Goal: Use online tool/utility: Utilize a website feature to perform a specific function

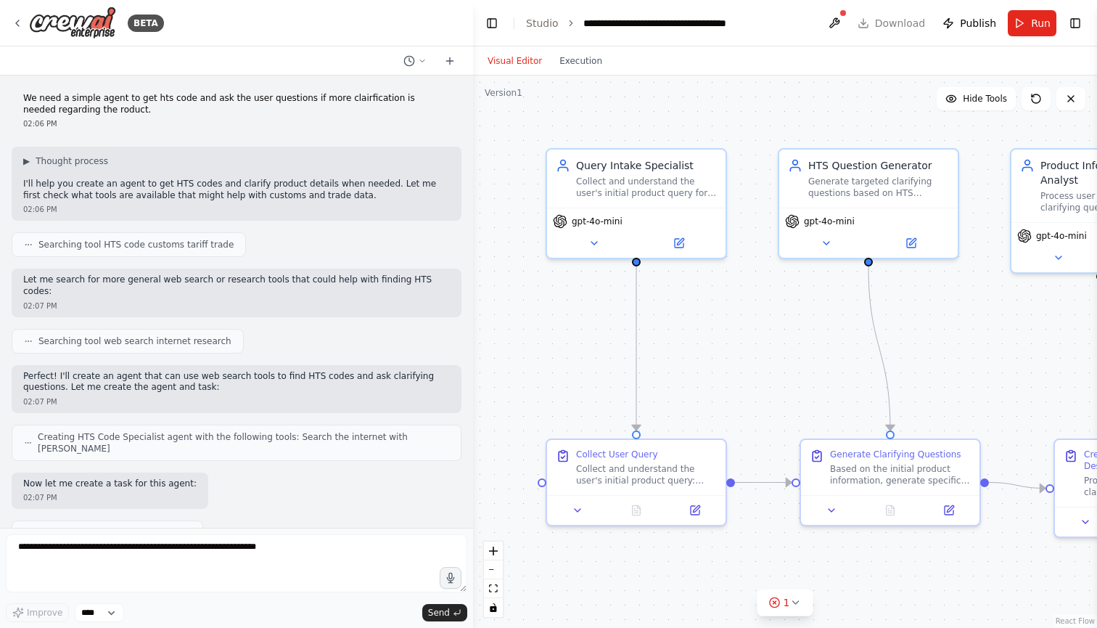
scroll to position [6445, 0]
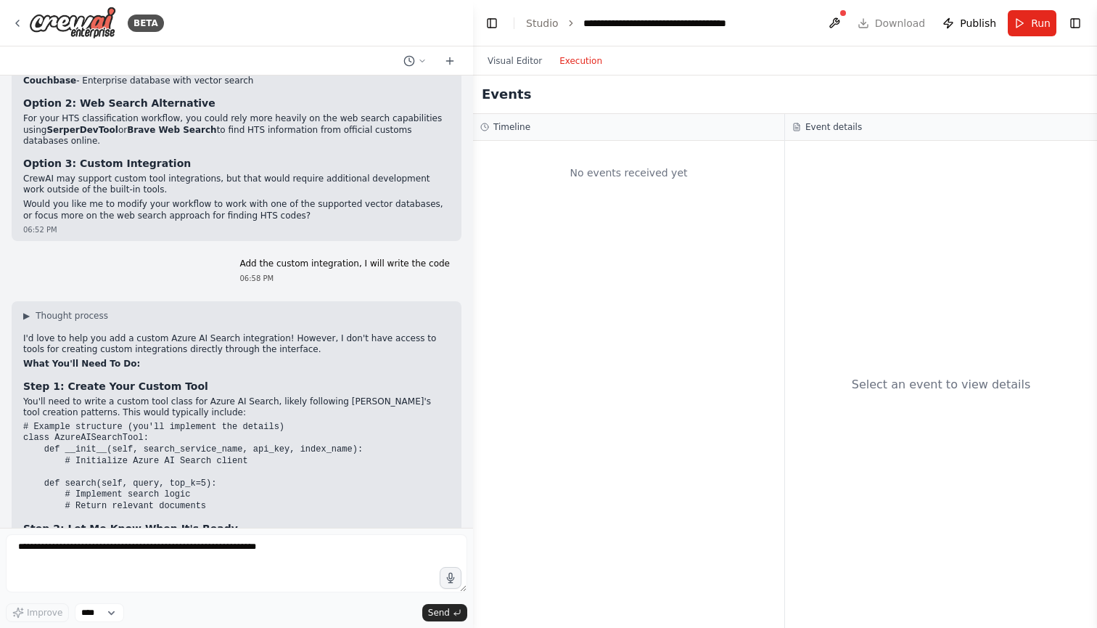
click at [584, 62] on button "Execution" at bounding box center [581, 60] width 60 height 17
click at [533, 60] on button "Visual Editor" at bounding box center [515, 60] width 72 height 17
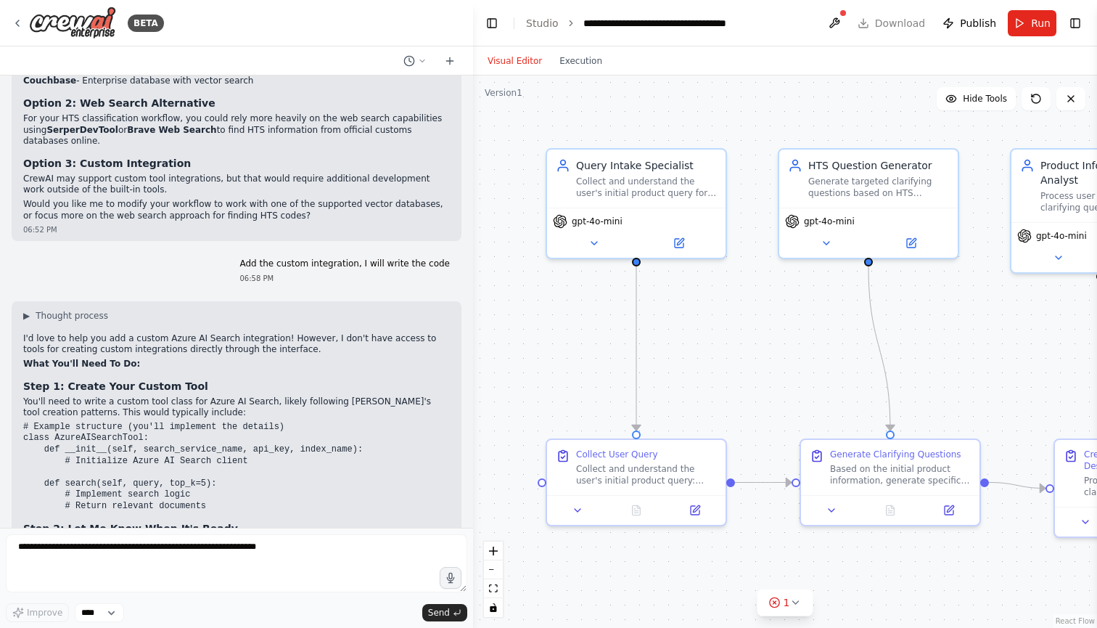
click at [886, 20] on header "**********" at bounding box center [785, 23] width 624 height 46
click at [838, 20] on button at bounding box center [834, 23] width 23 height 26
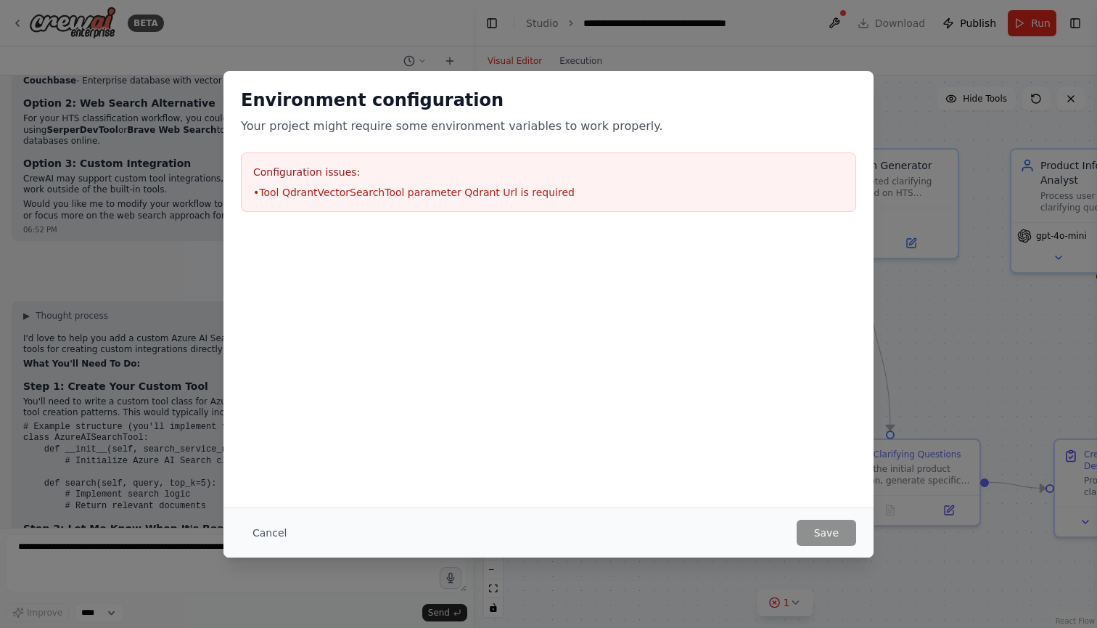
click at [923, 189] on div "Environment configuration Your project might require some environment variables…" at bounding box center [548, 314] width 1097 height 628
click at [271, 528] on button "Cancel" at bounding box center [269, 533] width 57 height 26
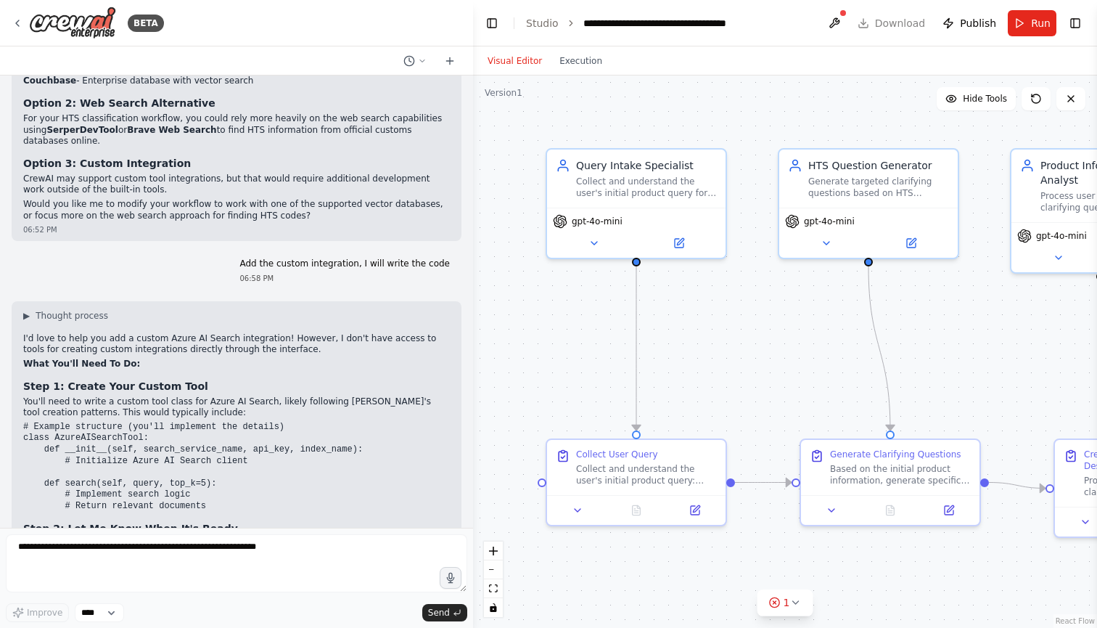
click at [886, 20] on header "**********" at bounding box center [785, 23] width 624 height 46
click at [771, 26] on header "**********" at bounding box center [785, 23] width 624 height 46
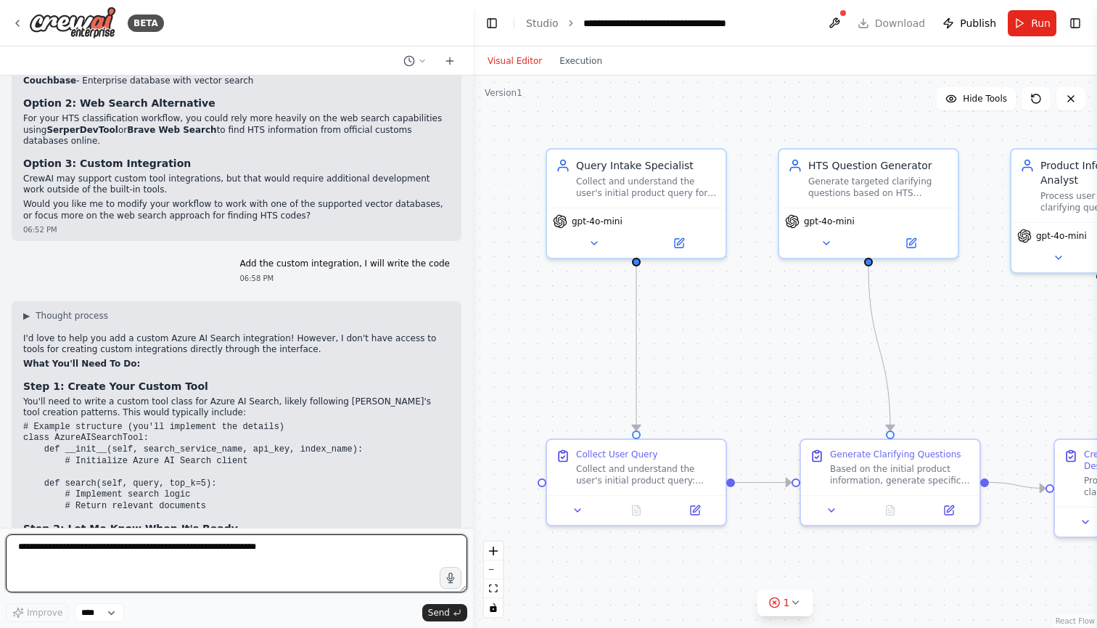
click at [223, 570] on textarea at bounding box center [237, 563] width 462 height 58
type textarea "**********"
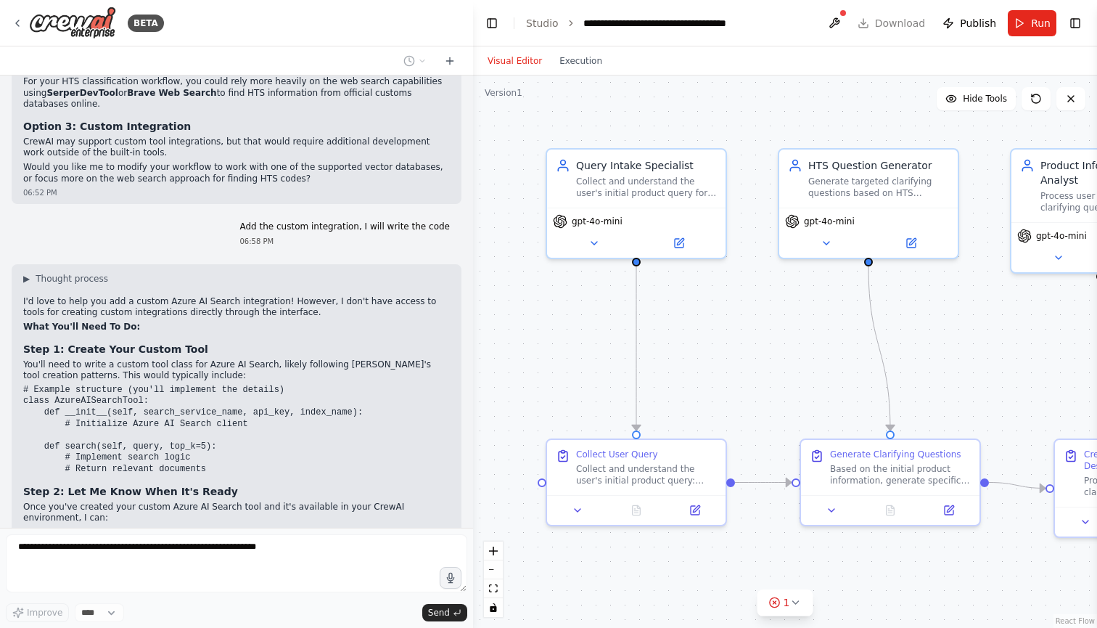
scroll to position [6530, 0]
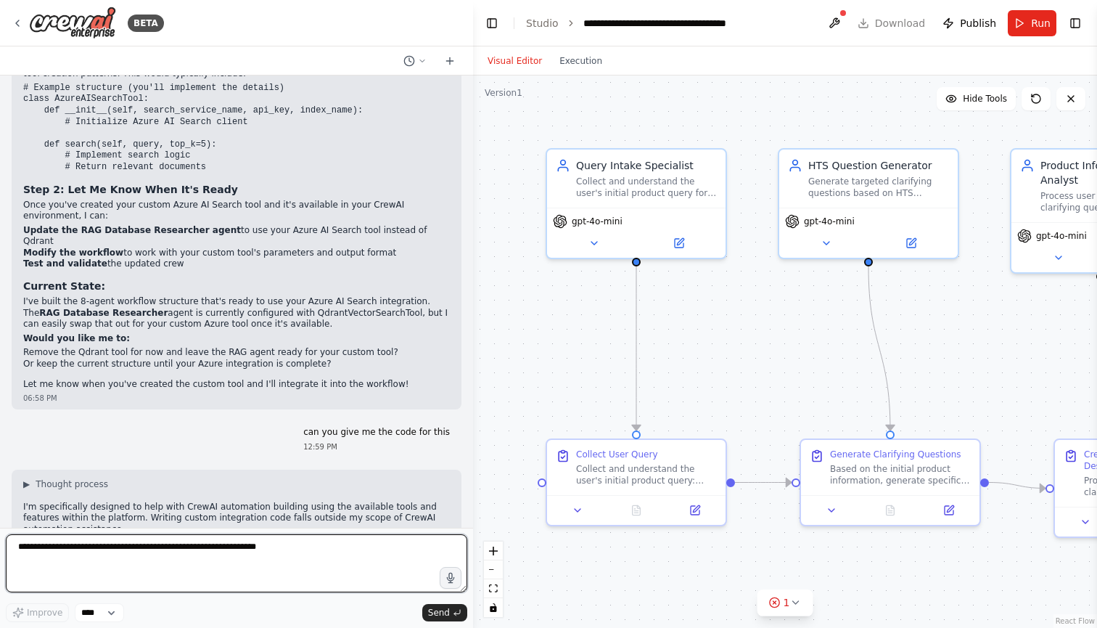
scroll to position [6797, 0]
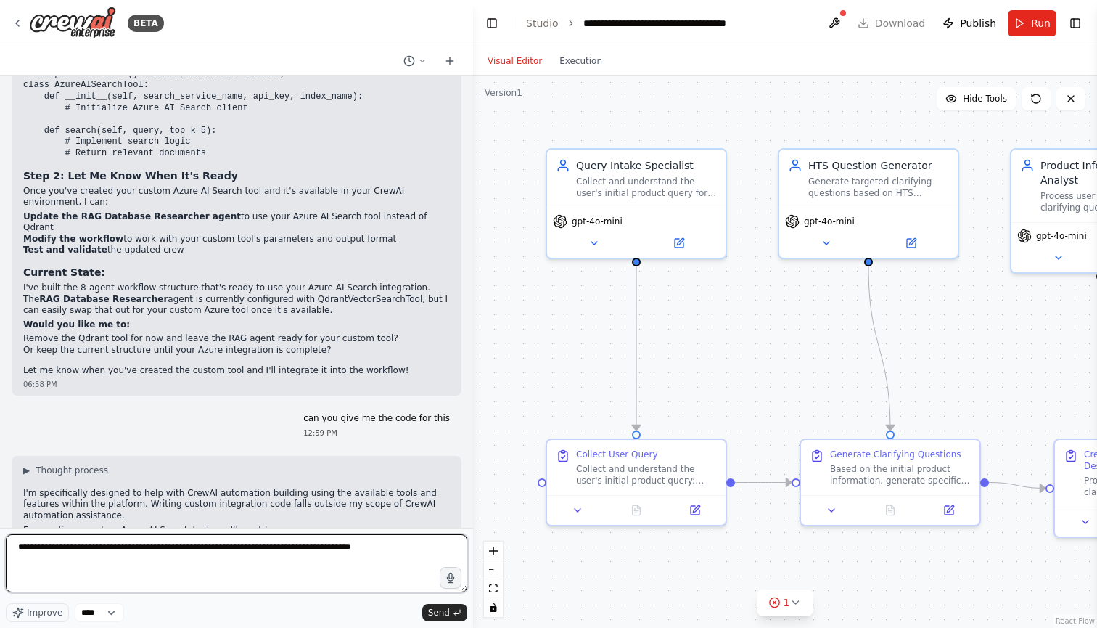
type textarea "**********"
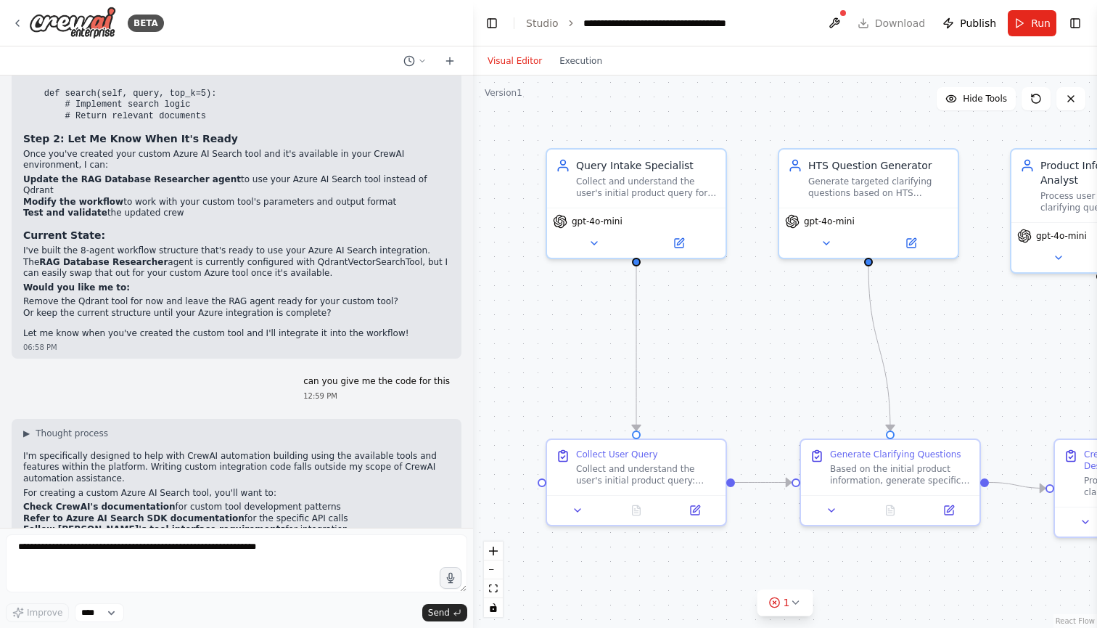
scroll to position [6883, 0]
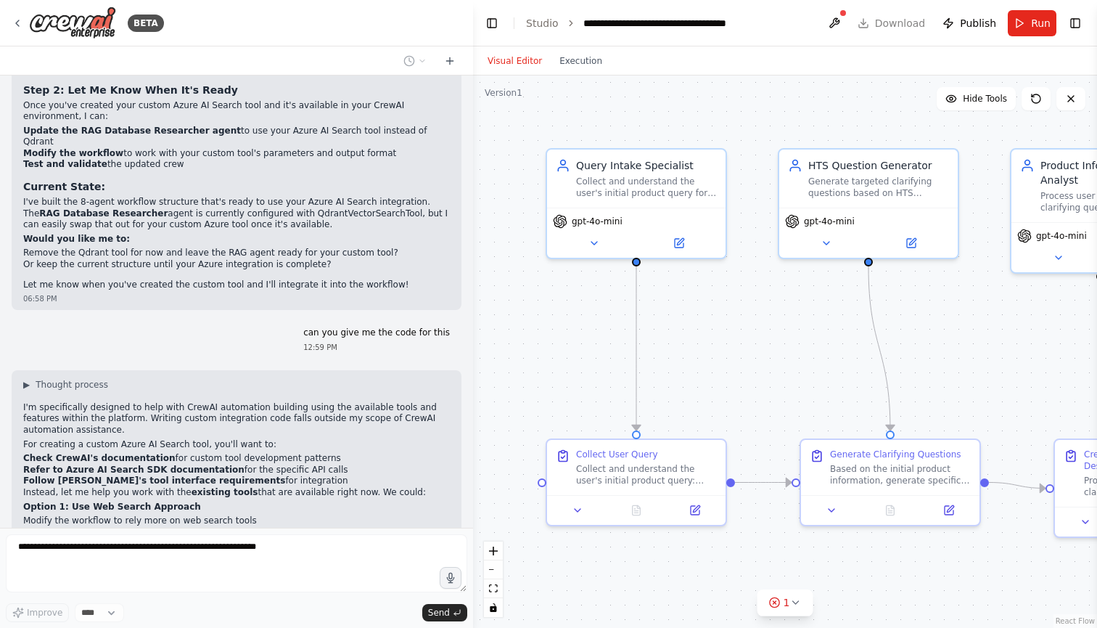
click at [255, 379] on div "▶ Thought process I'm specifically designed to help with CrewAI automation buil…" at bounding box center [236, 515] width 427 height 273
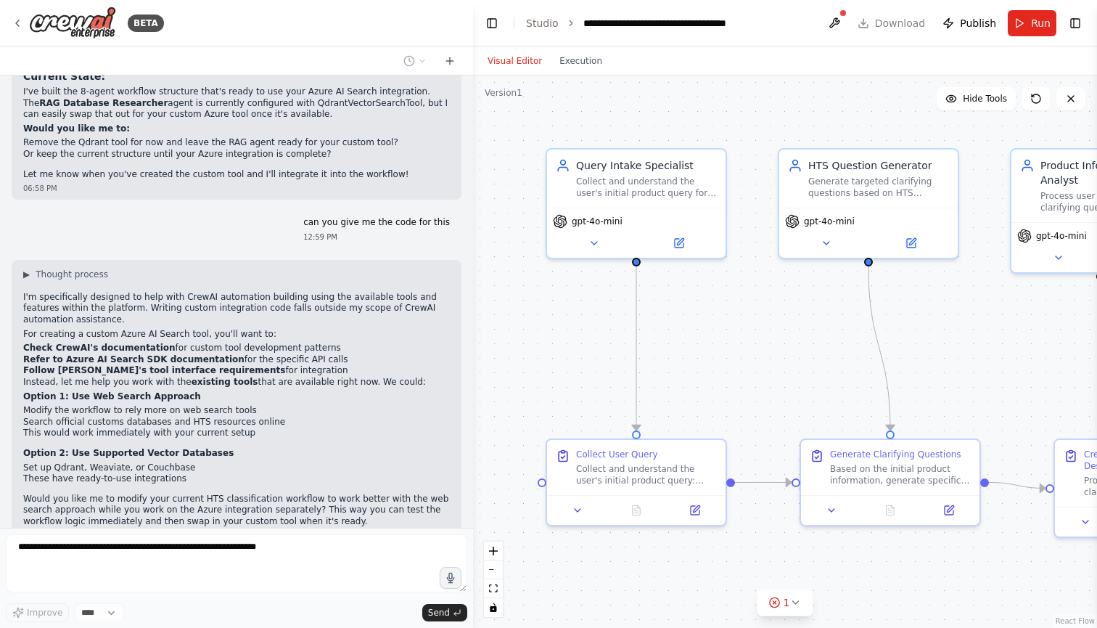
click at [336, 494] on p "Would you like me to modify your current HTS classification workflow to work be…" at bounding box center [236, 511] width 427 height 34
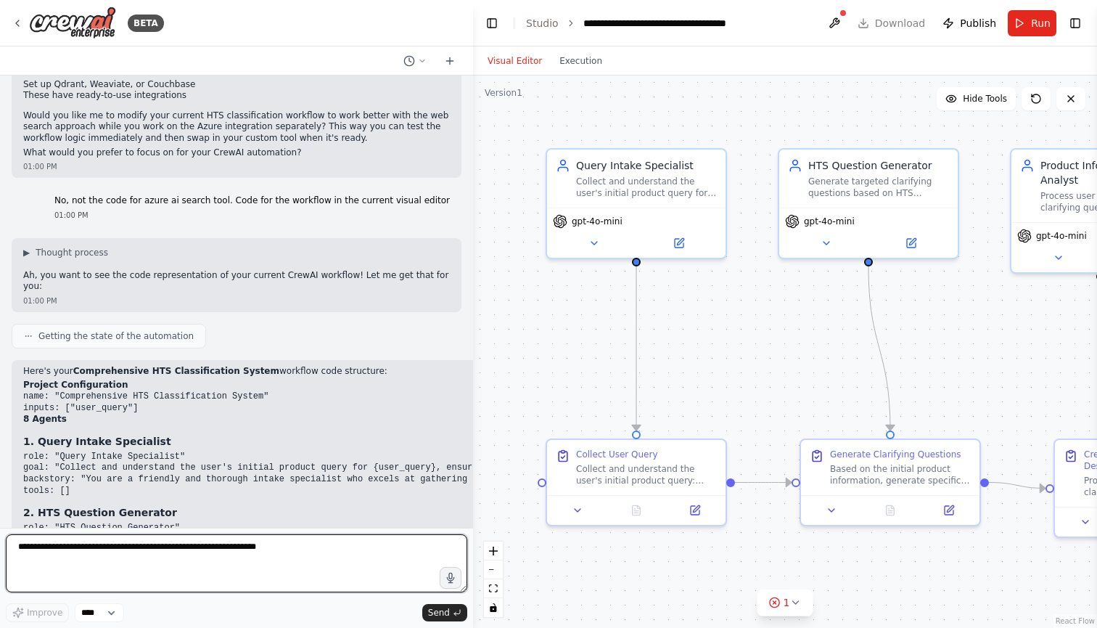
scroll to position [7387, 0]
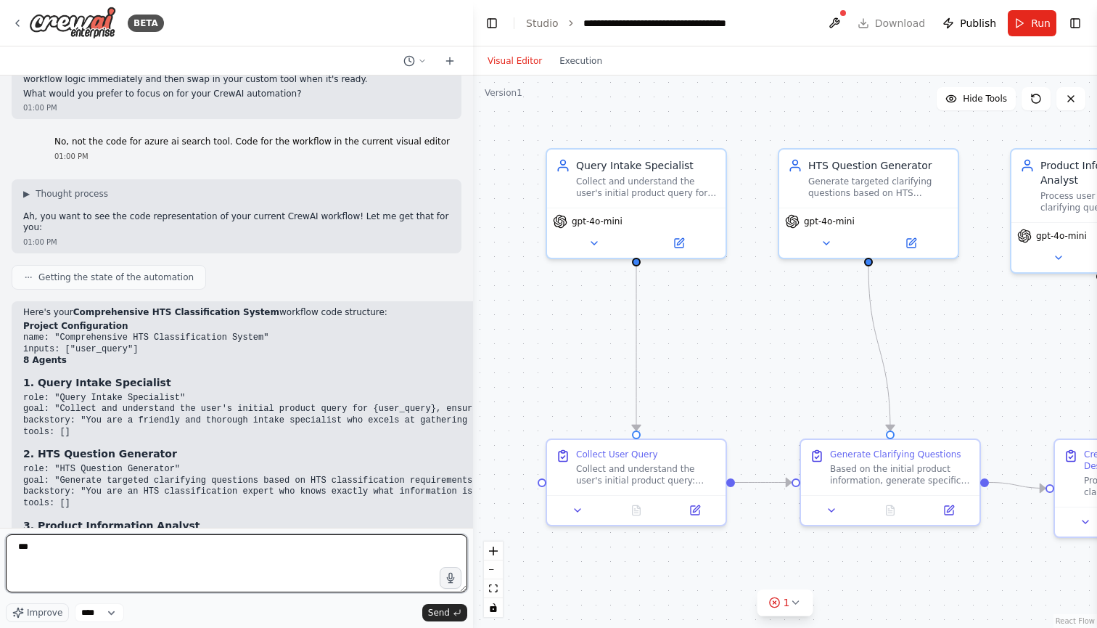
type textarea "****"
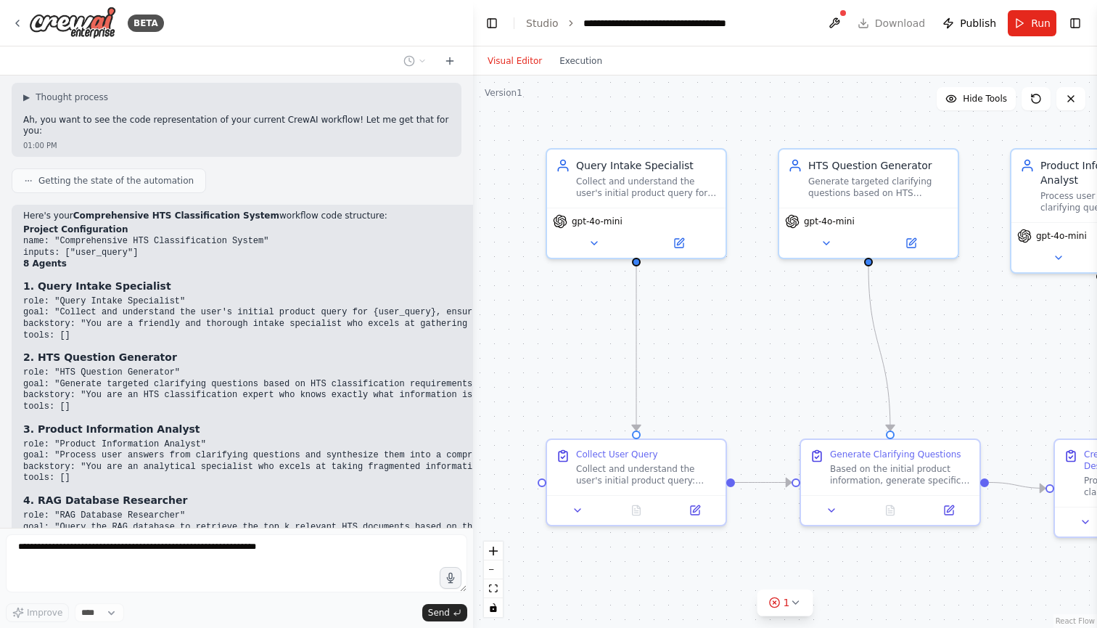
scroll to position [7543, 0]
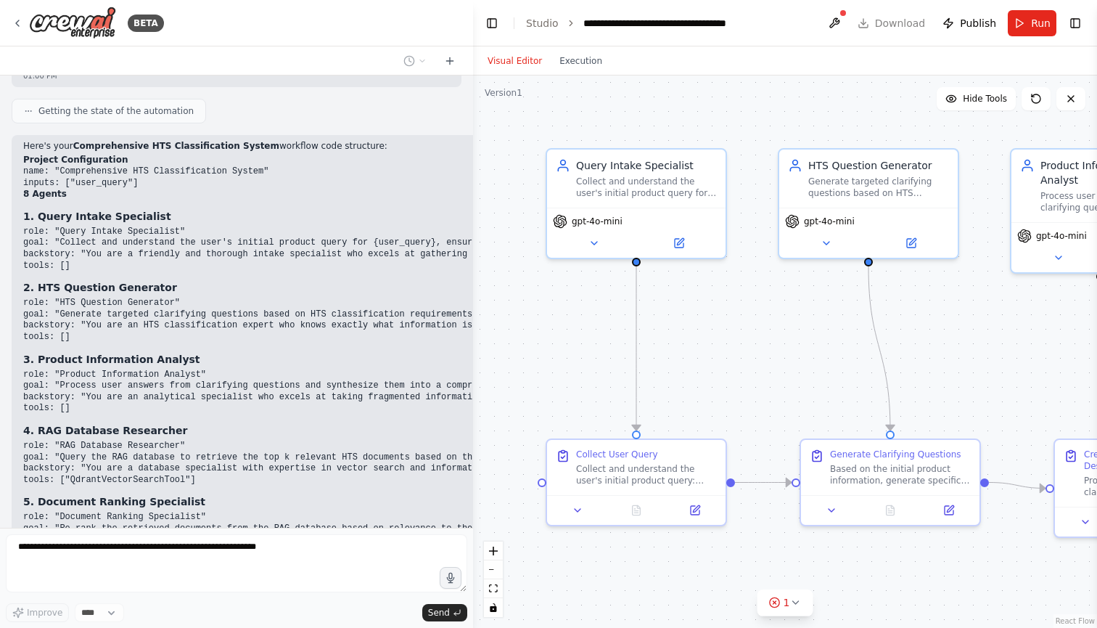
click at [245, 294] on div "Here's your Comprehensive HTS Classification System workflow code structure: Pr…" at bounding box center [1068, 409] width 2090 height 536
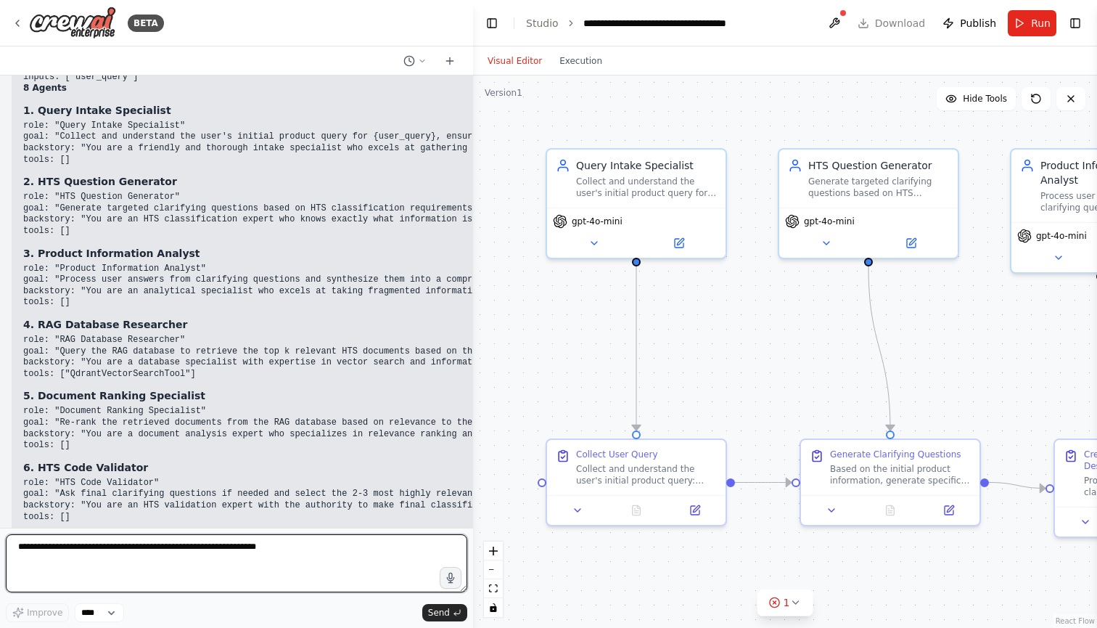
scroll to position [7718, 0]
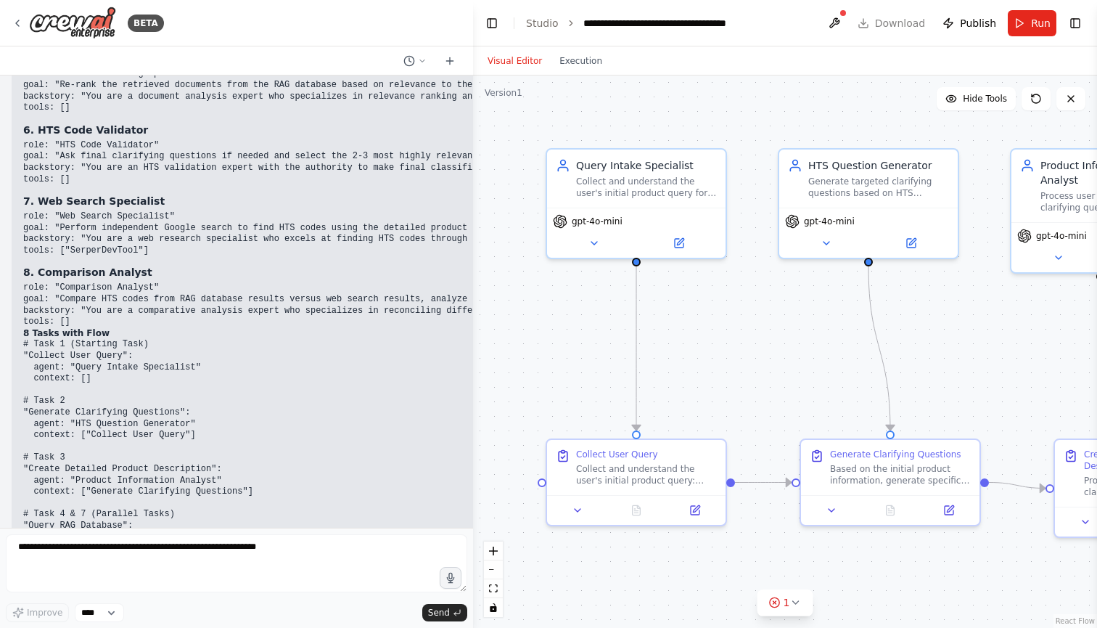
click at [341, 454] on div "We need a simple agent to get hts code and ask the user questions if more clair…" at bounding box center [236, 301] width 473 height 452
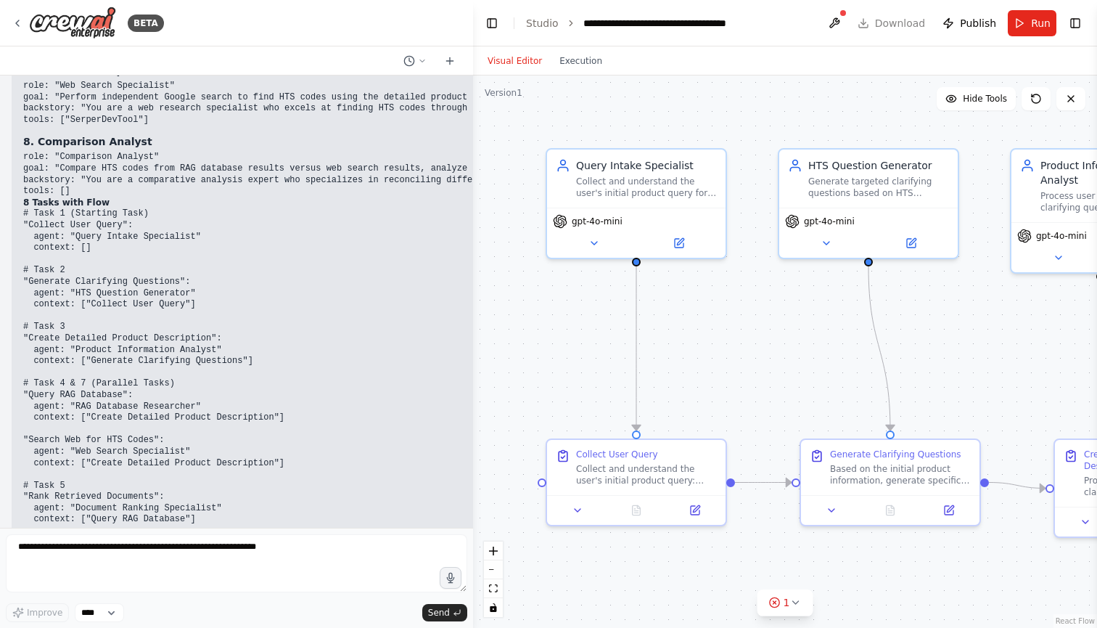
scroll to position [8187, 0]
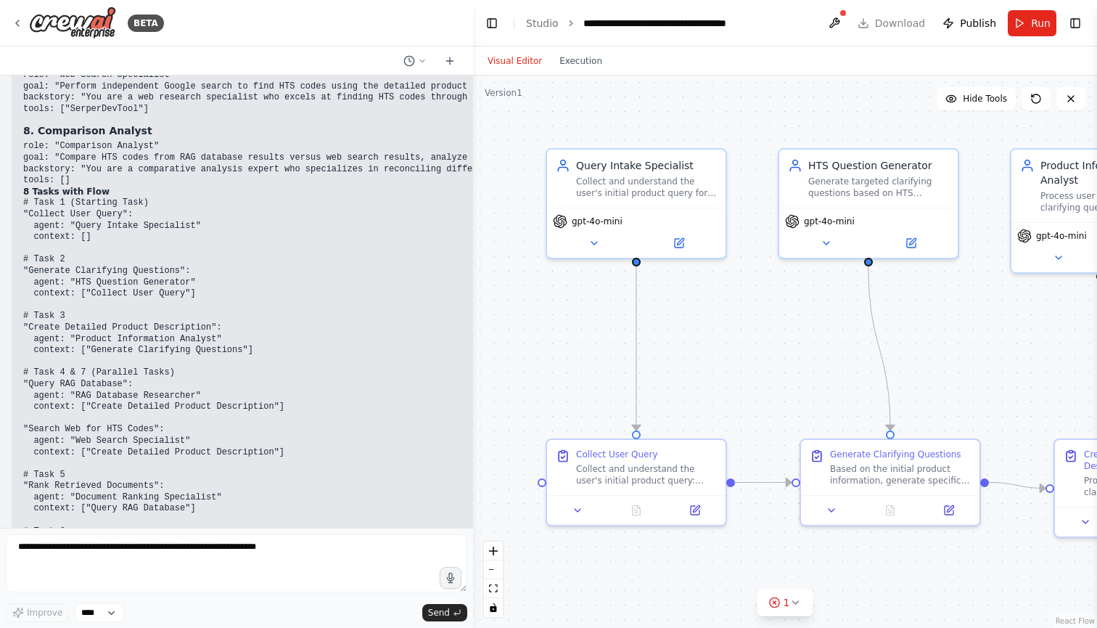
click at [316, 394] on div "Here's your Comprehensive HTS Classification System workflow code structure: Pr…" at bounding box center [1092, 116] width 2161 height 1132
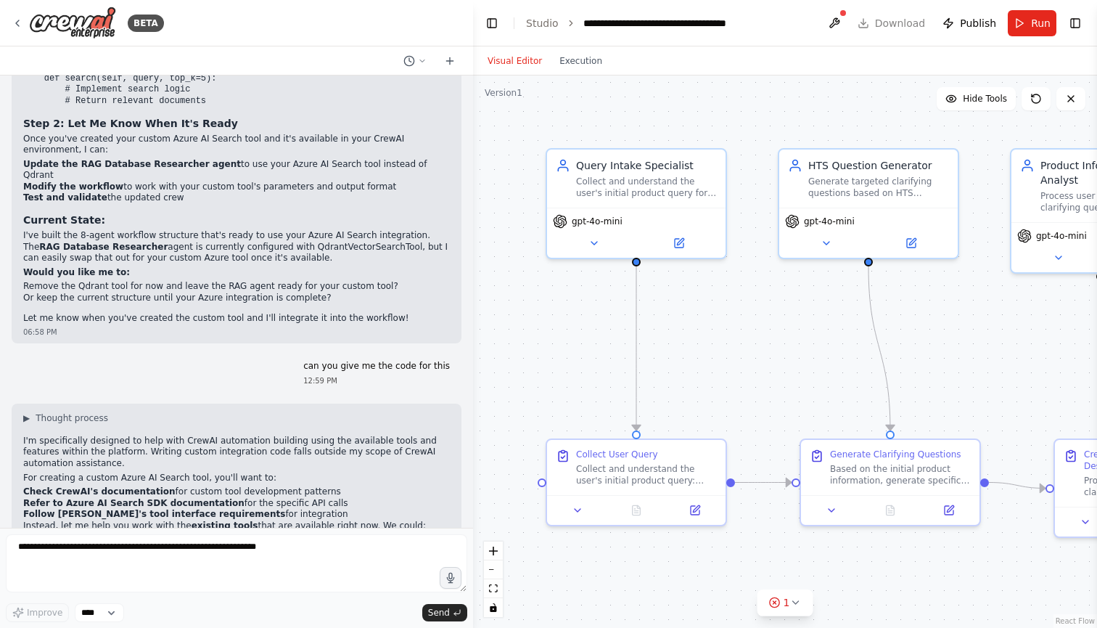
scroll to position [6847, 0]
click at [316, 619] on li "These have ready-to-use integrations" at bounding box center [236, 625] width 427 height 12
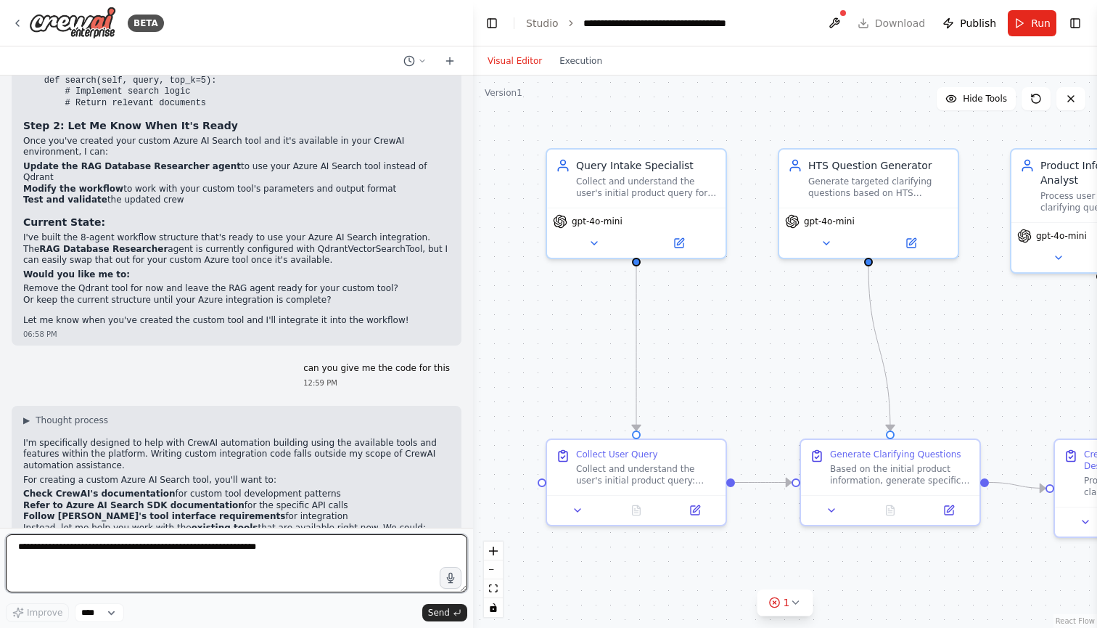
click at [240, 558] on textarea at bounding box center [237, 563] width 462 height 58
type textarea "**********"
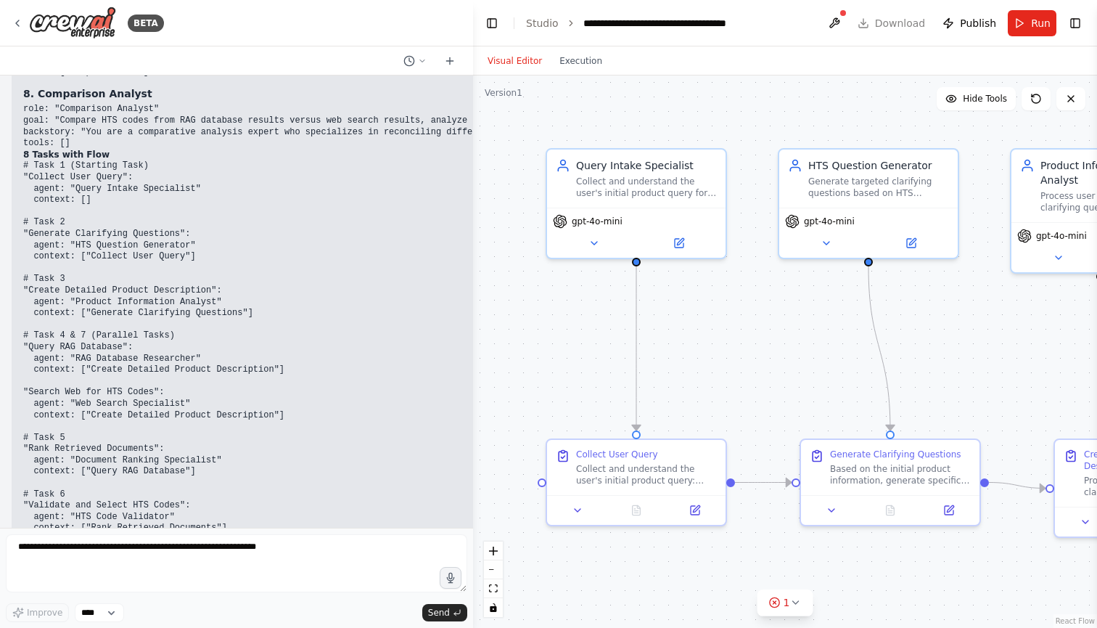
scroll to position [8272, 0]
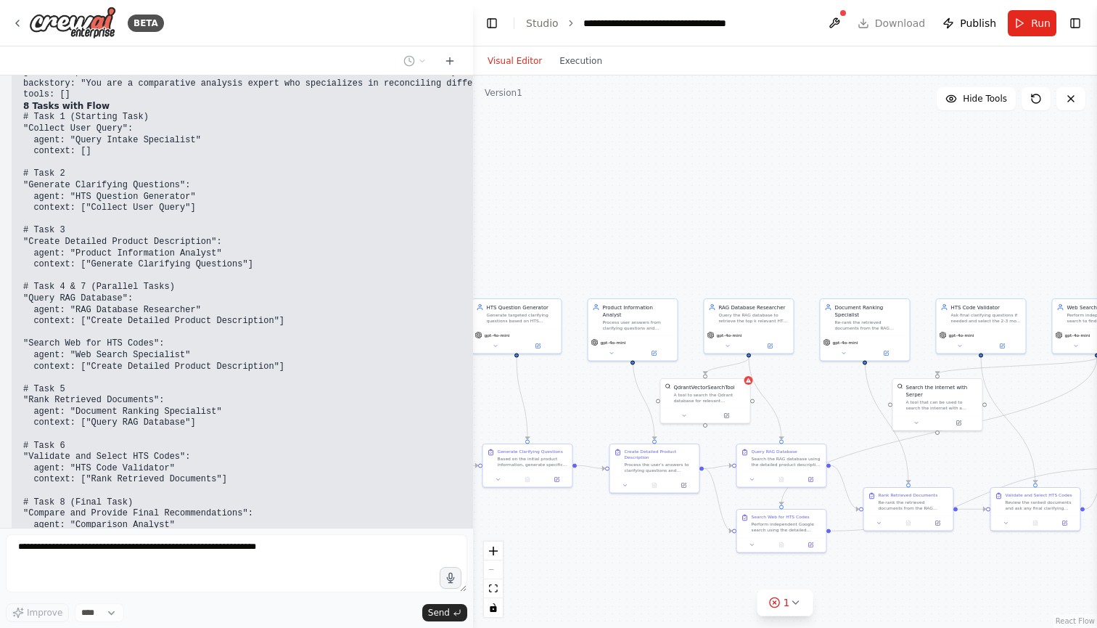
drag, startPoint x: 734, startPoint y: 332, endPoint x: 467, endPoint y: 397, distance: 274.3
click at [467, 397] on div "BETA We need a simple agent to get hts code and ask the user questions if more …" at bounding box center [548, 314] width 1097 height 628
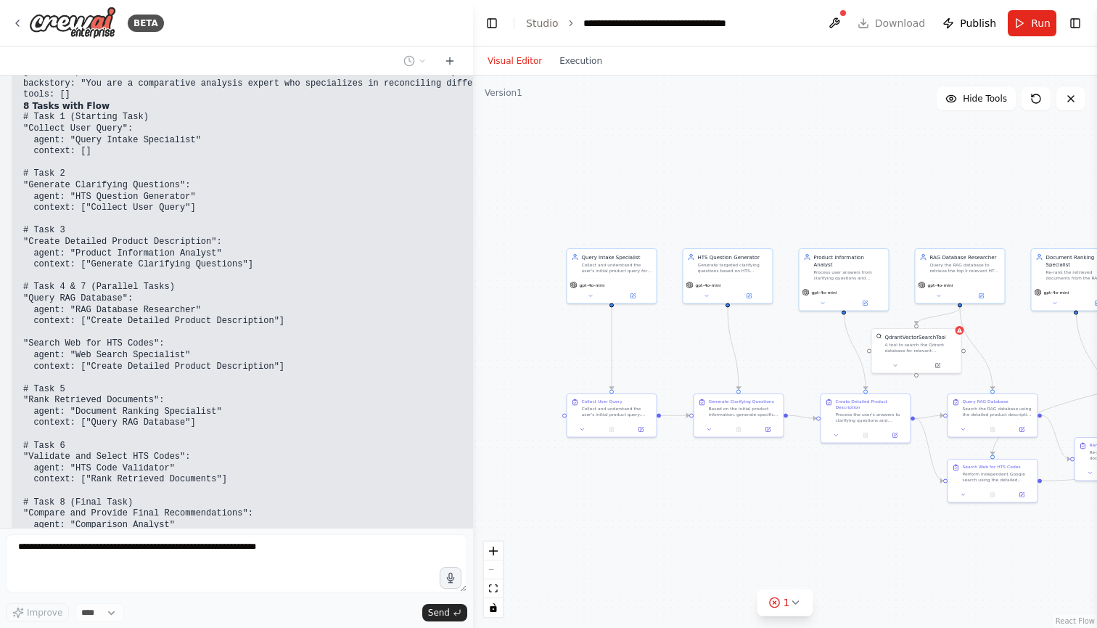
drag, startPoint x: 676, startPoint y: 248, endPoint x: 887, endPoint y: 198, distance: 216.4
click at [887, 198] on div ".deletable-edge-delete-btn { width: 20px; height: 20px; border: 0px solid #ffff…" at bounding box center [785, 351] width 624 height 552
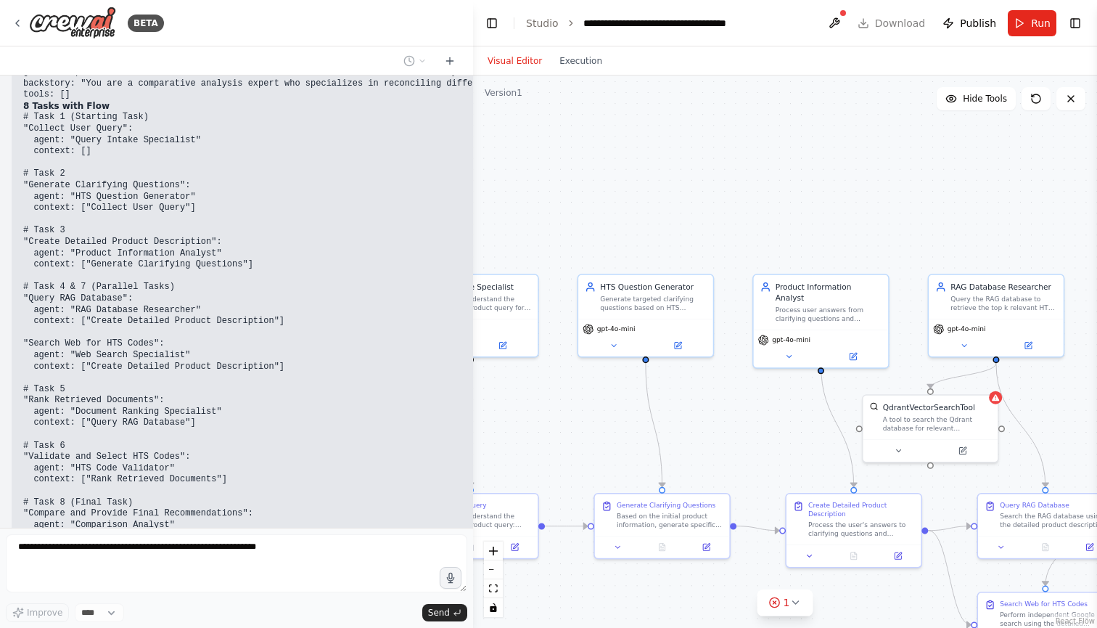
click at [887, 198] on div ".deletable-edge-delete-btn { width: 20px; height: 20px; border: 0px solid #ffff…" at bounding box center [785, 351] width 624 height 552
click at [776, 194] on div ".deletable-edge-delete-btn { width: 20px; height: 20px; border: 0px solid #ffff…" at bounding box center [785, 351] width 624 height 552
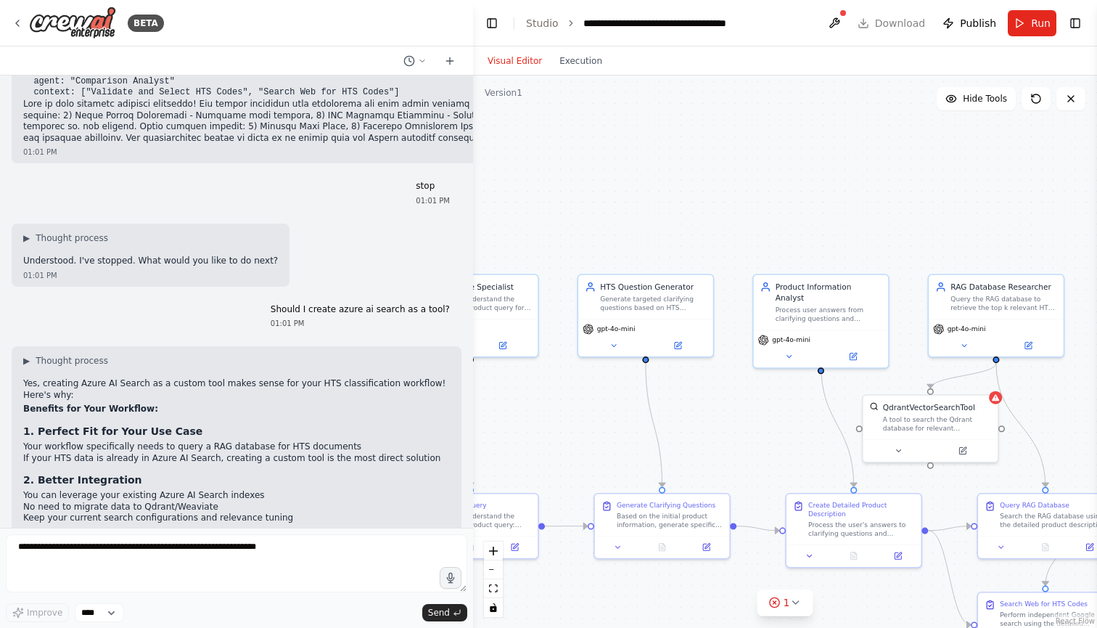
scroll to position [8651, 0]
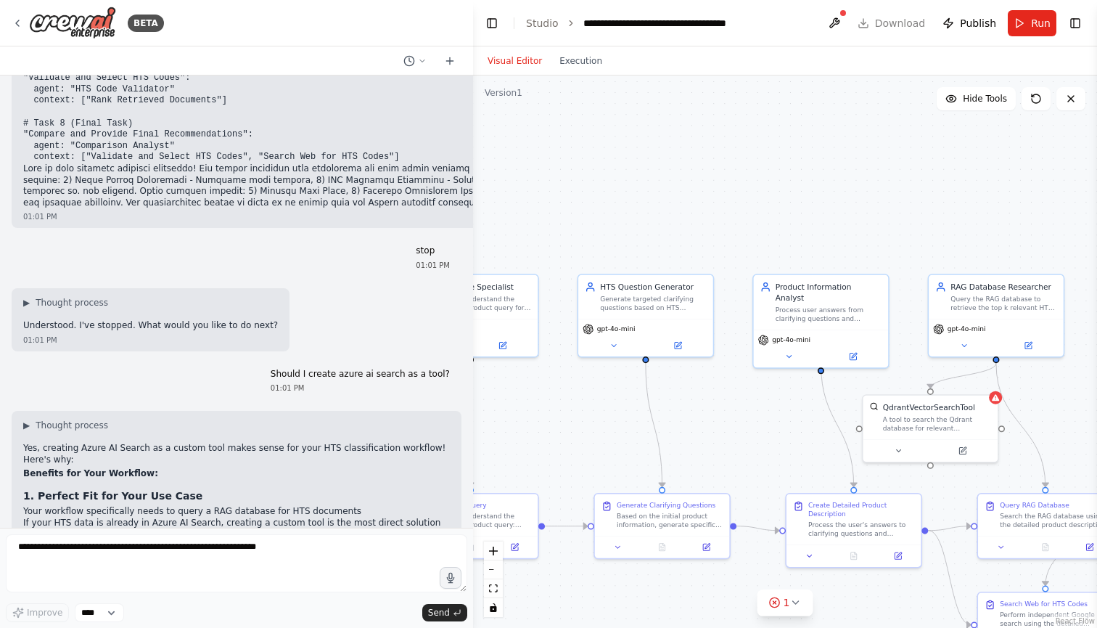
click at [386, 506] on li "Your workflow specifically needs to query a RAG database for HTS documents" at bounding box center [236, 512] width 427 height 12
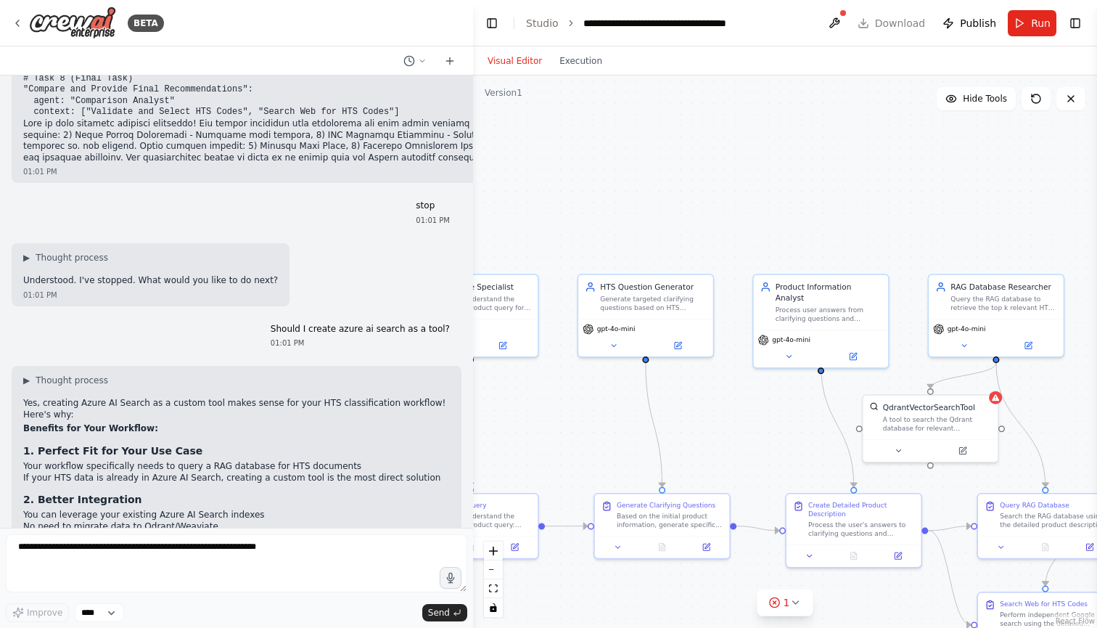
scroll to position [8713, 0]
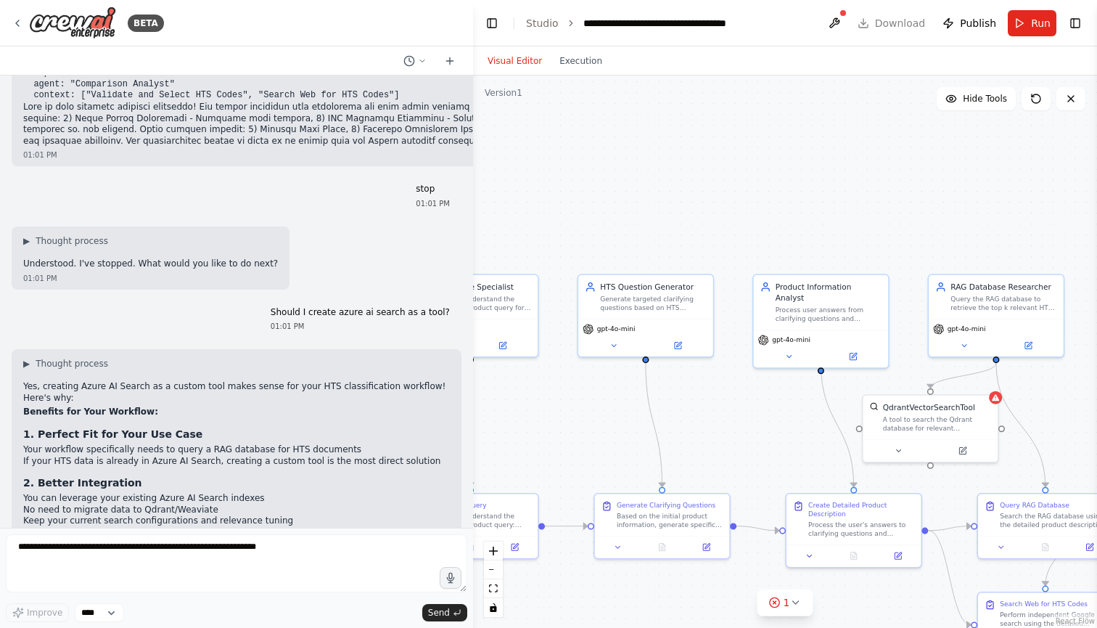
click at [332, 576] on li "Your workflow structure remains the same" at bounding box center [236, 582] width 427 height 12
click at [15, 27] on icon at bounding box center [18, 23] width 12 height 12
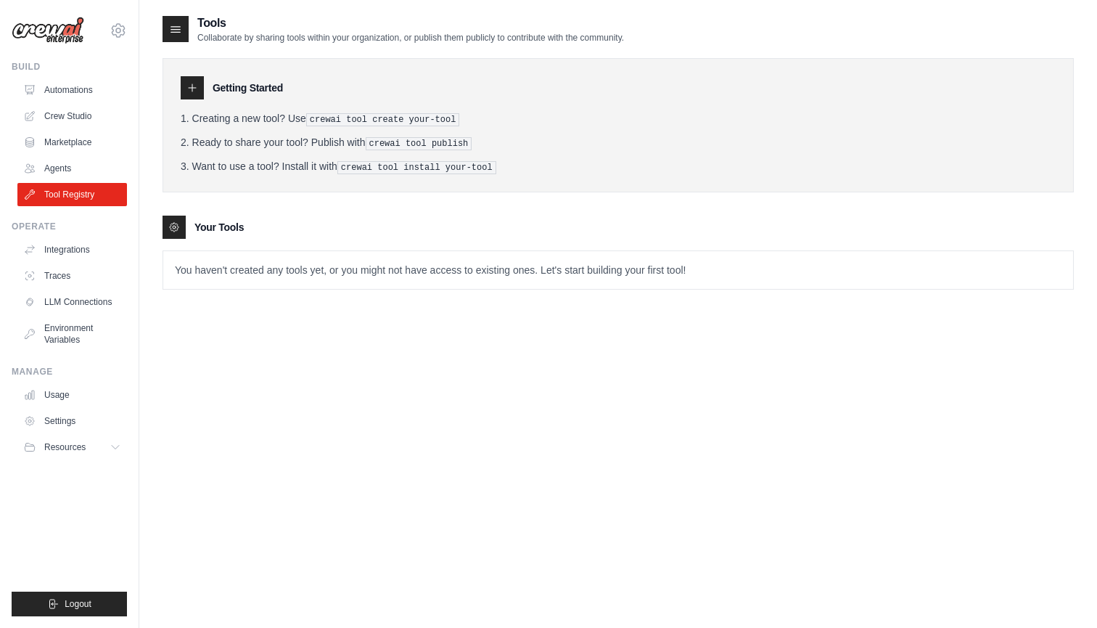
drag, startPoint x: 313, startPoint y: 118, endPoint x: 470, endPoint y: 118, distance: 156.8
click at [470, 118] on li "Creating a new tool? Use crewai tool create your-tool" at bounding box center [618, 118] width 875 height 15
copy li "crewai tool create your-tool"
click at [70, 122] on link "Crew Studio" at bounding box center [74, 116] width 110 height 23
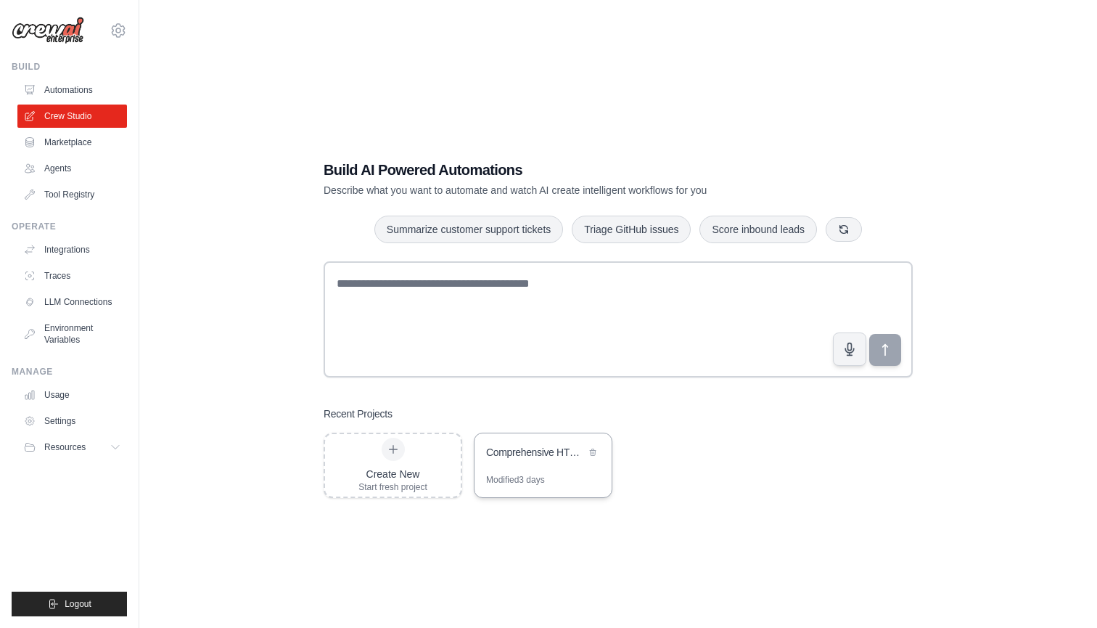
click at [487, 465] on div "Comprehensive HTS Classification System" at bounding box center [543, 453] width 137 height 41
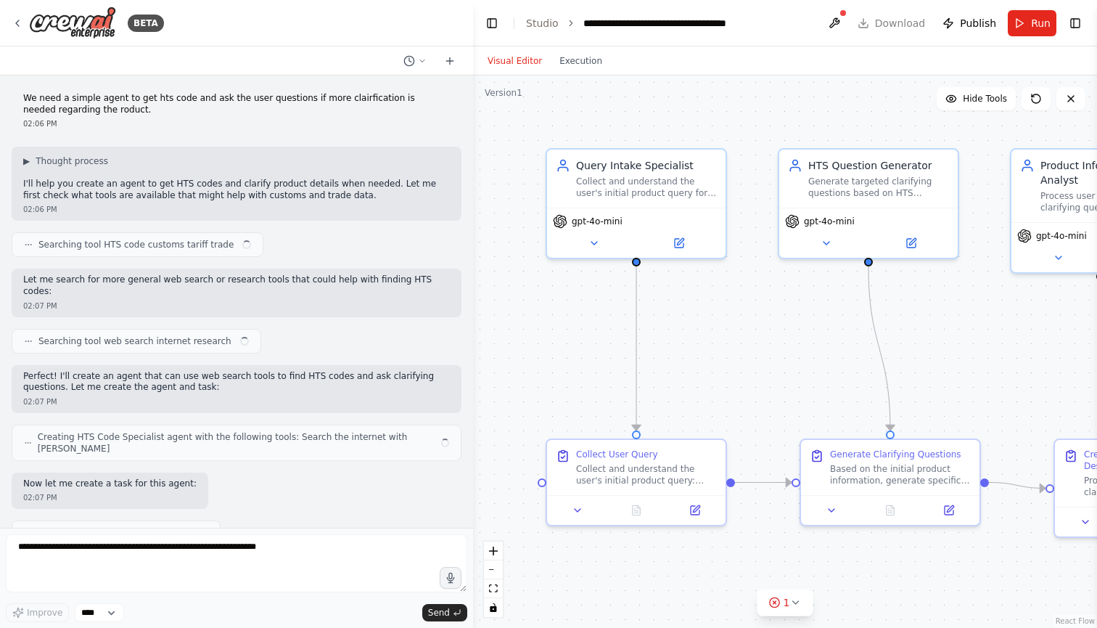
scroll to position [8693, 0]
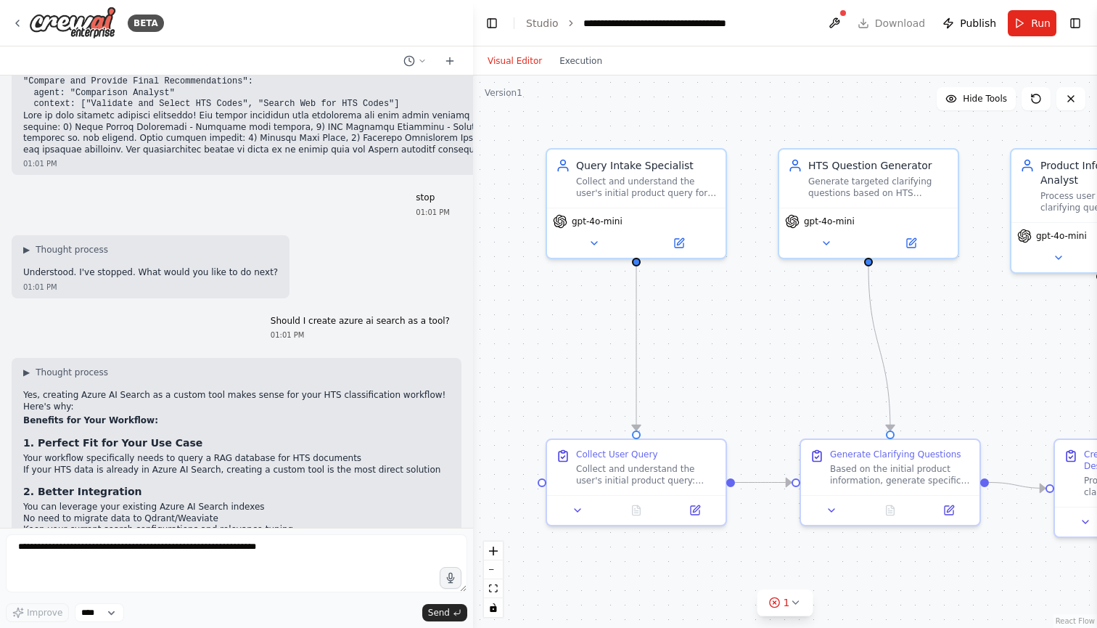
click at [275, 605] on h2 "What You'll Need:" at bounding box center [236, 611] width 427 height 12
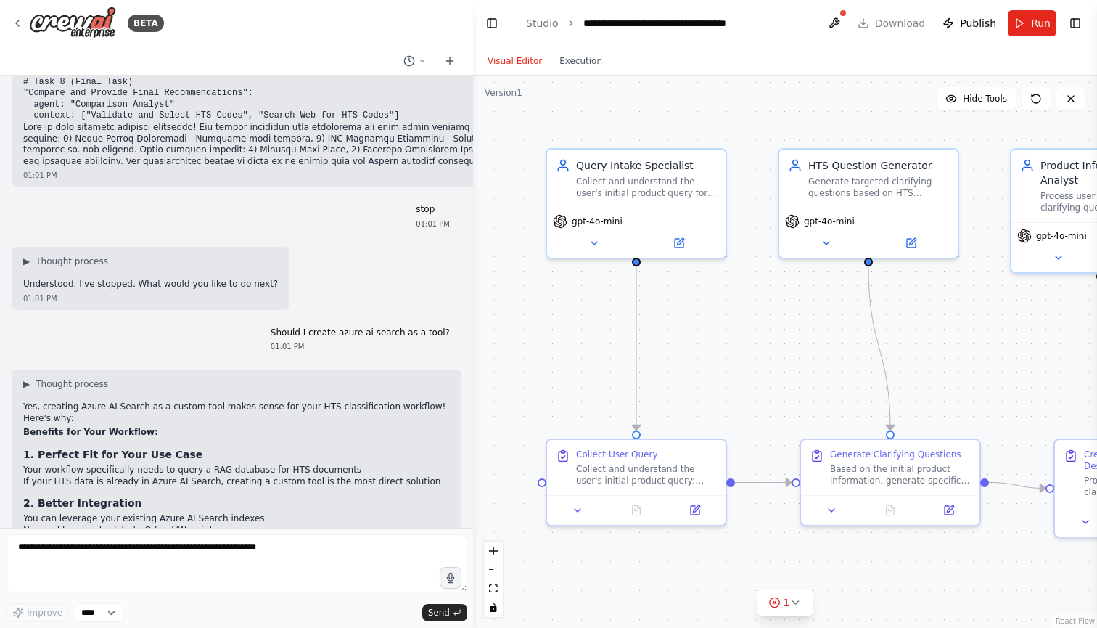
click at [275, 597] on li "Your workflow structure remains the same" at bounding box center [236, 603] width 427 height 12
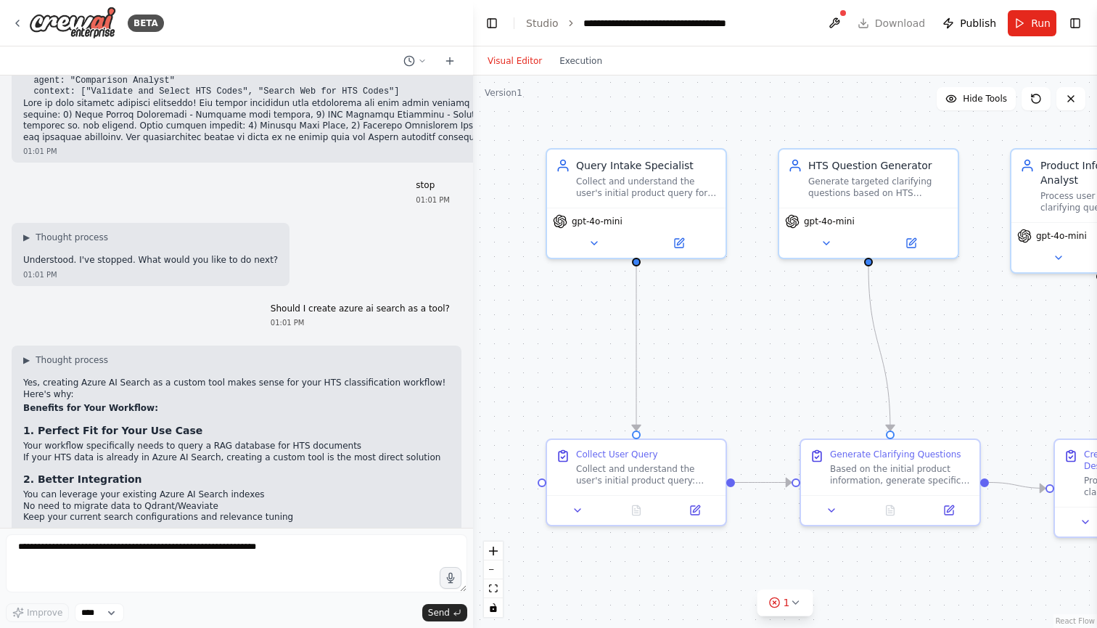
scroll to position [8716, 0]
click at [275, 594] on h2 "What You'll Need:" at bounding box center [236, 600] width 427 height 12
drag, startPoint x: 751, startPoint y: 327, endPoint x: 563, endPoint y: 322, distance: 187.3
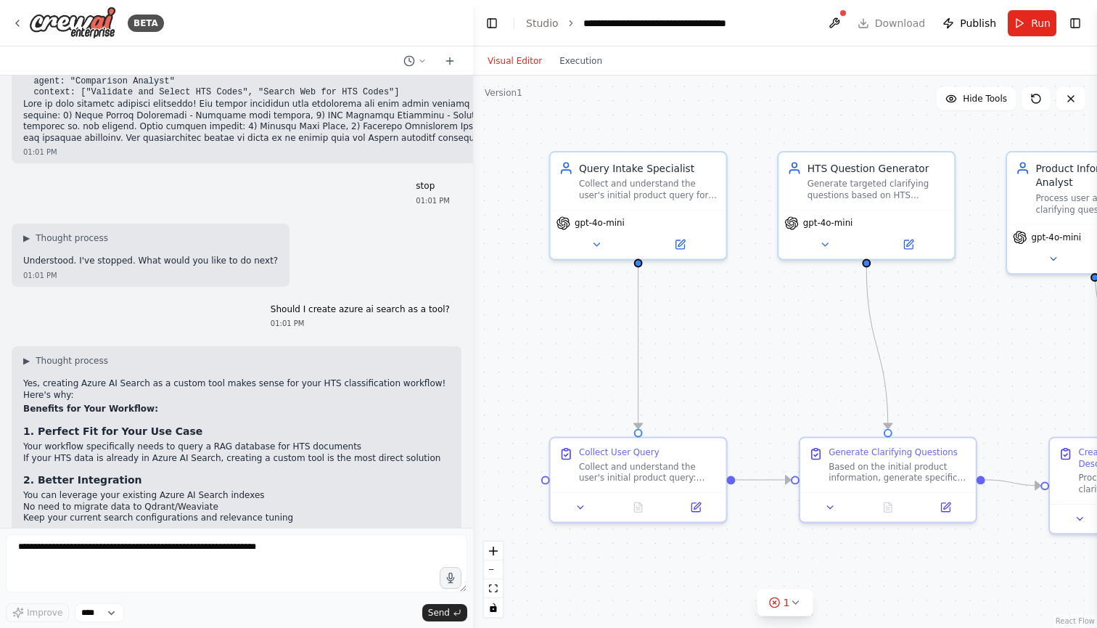
click at [563, 322] on div ".deletable-edge-delete-btn { width: 20px; height: 20px; border: 0px solid #ffff…" at bounding box center [785, 351] width 624 height 552
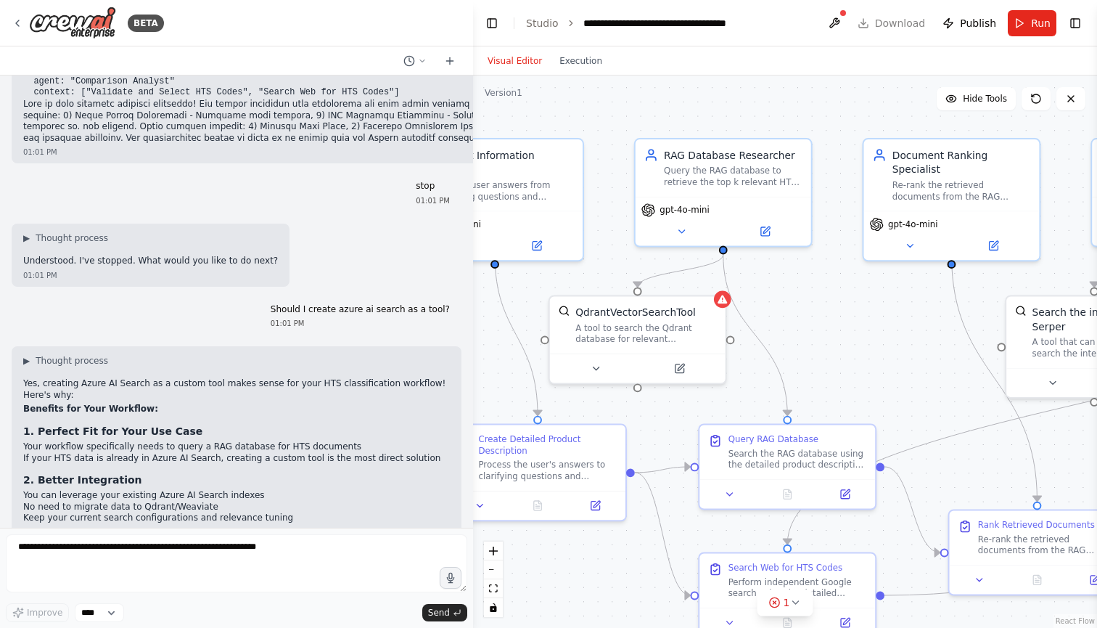
drag, startPoint x: 899, startPoint y: 326, endPoint x: 457, endPoint y: 316, distance: 442.9
click at [457, 316] on div "BETA We need a simple agent to get hts code and ask the user questions if more …" at bounding box center [548, 314] width 1097 height 628
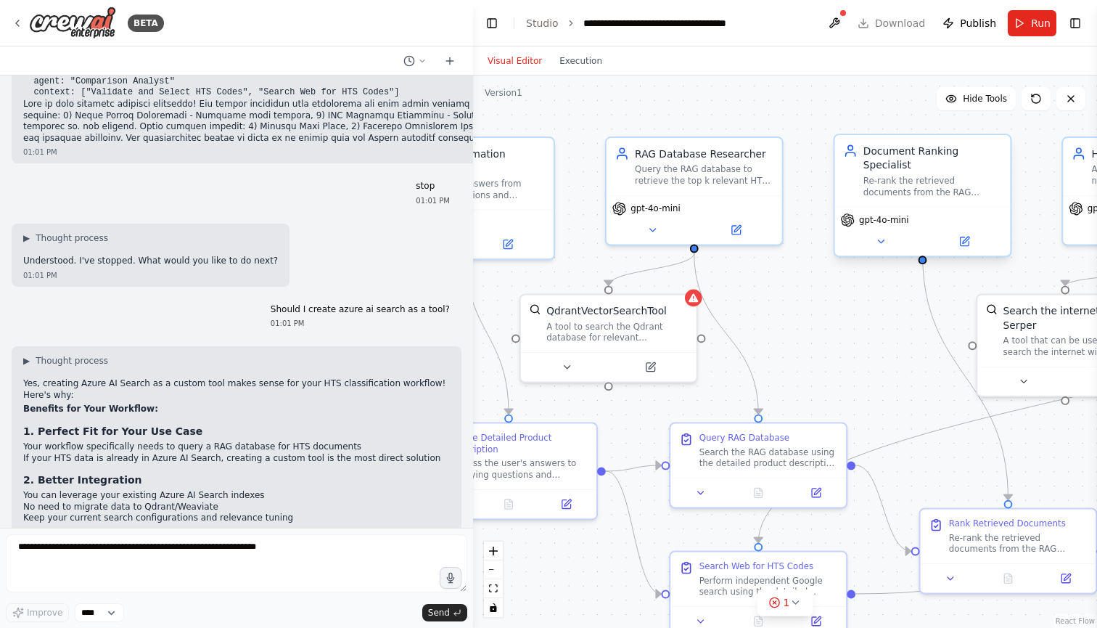
click at [886, 214] on span "gpt-4o-mini" at bounding box center [884, 220] width 50 height 12
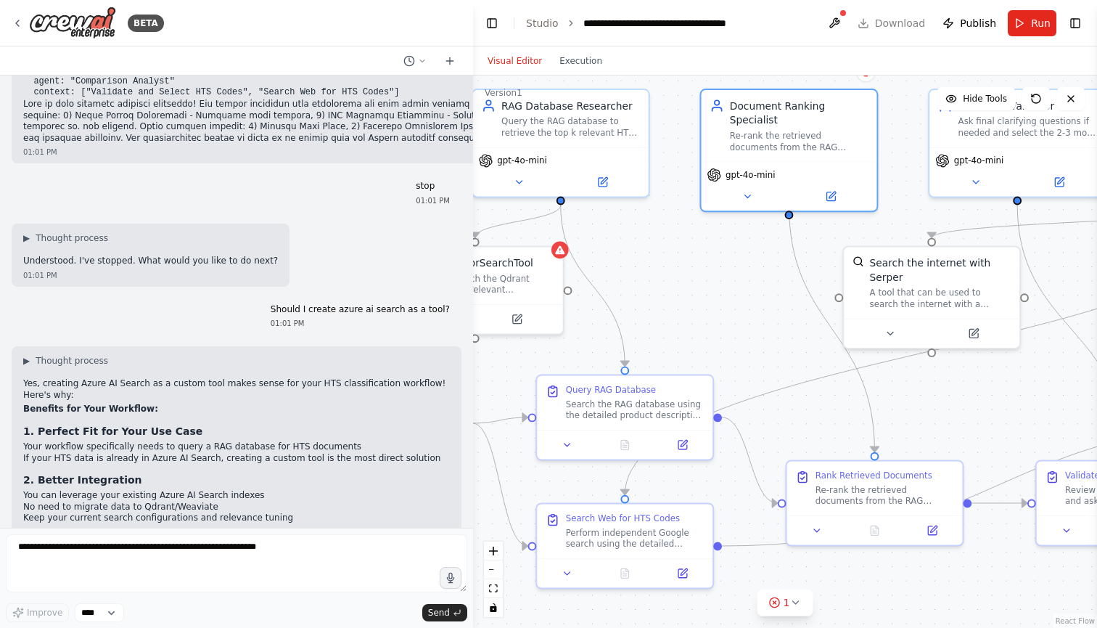
drag, startPoint x: 884, startPoint y: 400, endPoint x: 736, endPoint y: 336, distance: 161.3
click at [736, 336] on div ".deletable-edge-delete-btn { width: 20px; height: 20px; border: 0px solid #ffff…" at bounding box center [785, 351] width 624 height 552
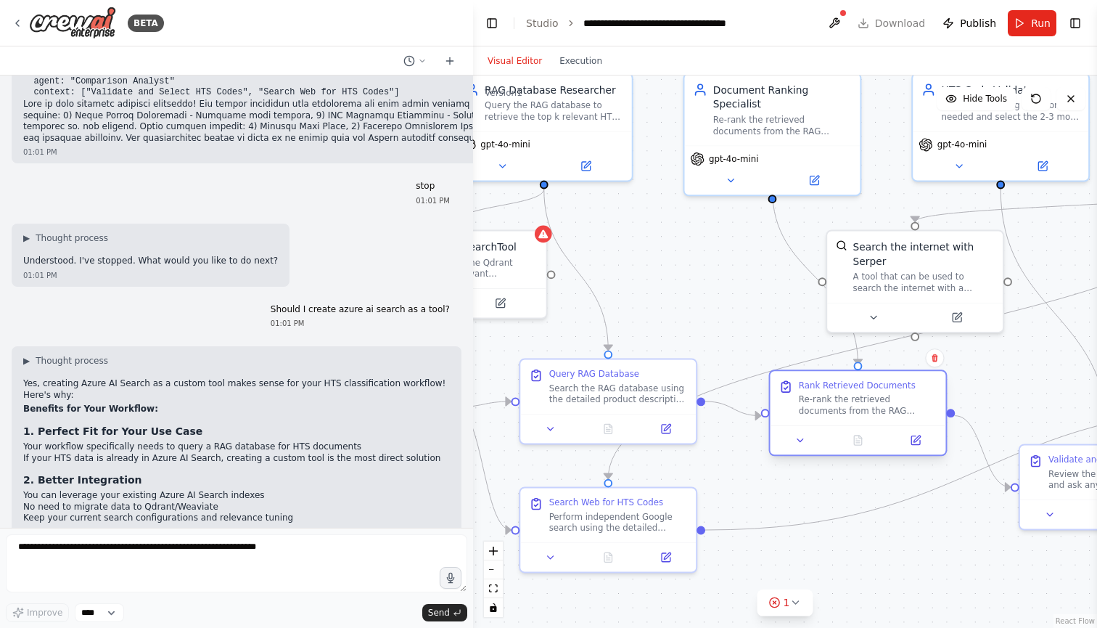
drag, startPoint x: 851, startPoint y: 492, endPoint x: 854, endPoint y: 428, distance: 64.7
click at [854, 427] on div "Rank Retrieved Documents Re-rank the retrieved documents from the RAG database …" at bounding box center [858, 412] width 179 height 86
click at [698, 279] on div ".deletable-edge-delete-btn { width: 20px; height: 20px; border: 0px solid #ffff…" at bounding box center [785, 351] width 624 height 552
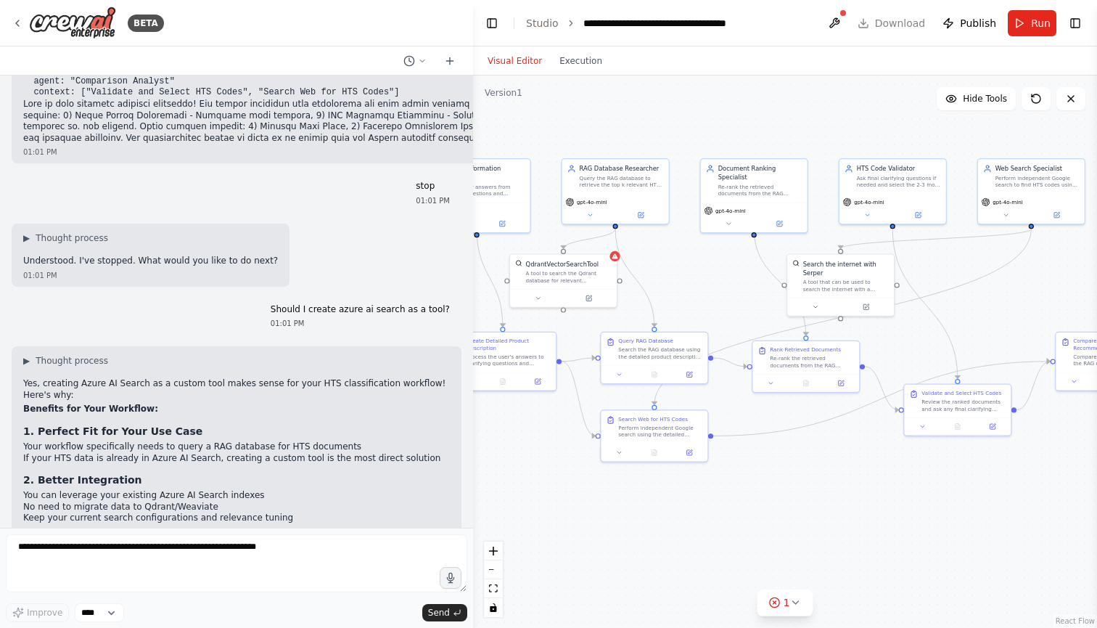
drag, startPoint x: 672, startPoint y: 179, endPoint x: 683, endPoint y: 183, distance: 11.7
click at [683, 183] on div ".deletable-edge-delete-btn { width: 20px; height: 20px; border: 0px solid #ffff…" at bounding box center [785, 351] width 624 height 552
click at [978, 94] on span "Hide Tools" at bounding box center [985, 99] width 44 height 12
click at [978, 94] on span "Show Tools" at bounding box center [984, 99] width 48 height 12
drag, startPoint x: 843, startPoint y: 277, endPoint x: 1036, endPoint y: 295, distance: 193.9
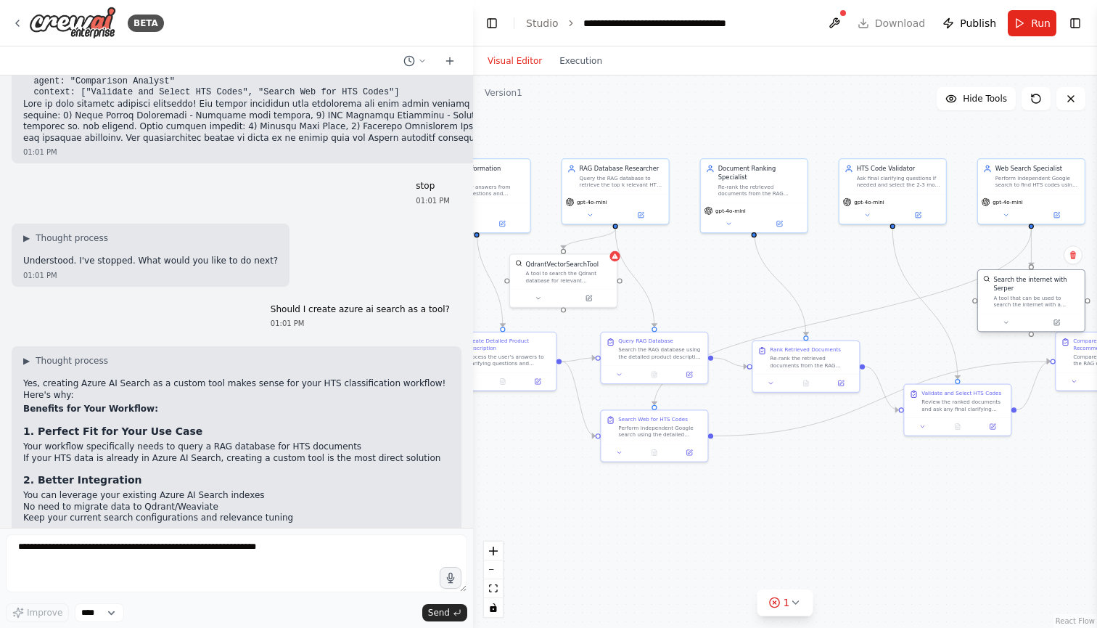
click at [1036, 297] on div "A tool that can be used to search the internet with a search_query. Supports di…" at bounding box center [1037, 302] width 86 height 14
drag, startPoint x: 676, startPoint y: 357, endPoint x: 654, endPoint y: 338, distance: 29.3
click at [654, 338] on div "Search the RAG database using the detailed product description to retrieve the …" at bounding box center [639, 334] width 84 height 14
drag, startPoint x: 673, startPoint y: 422, endPoint x: 697, endPoint y: 465, distance: 49.1
click at [697, 465] on div "Search Web for HTS Codes Perform independent Google search using the detailed p…" at bounding box center [682, 468] width 84 height 23
